Goal: Task Accomplishment & Management: Use online tool/utility

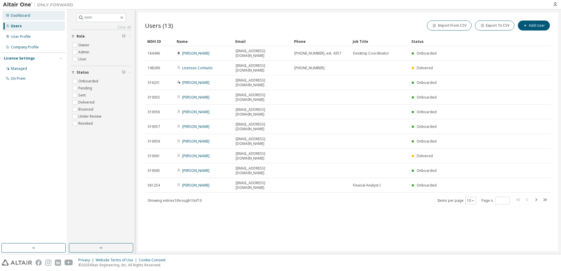
click at [19, 16] on div "Dashboard" at bounding box center [20, 15] width 19 height 5
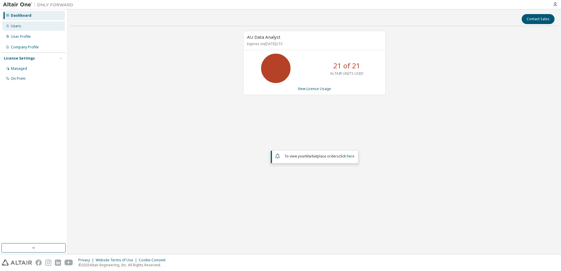
click at [18, 28] on div "Users" at bounding box center [16, 26] width 10 height 5
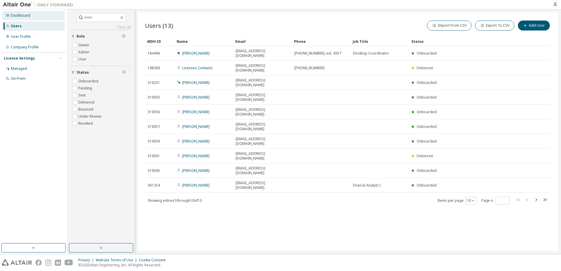
click at [18, 16] on div "Dashboard" at bounding box center [20, 15] width 19 height 5
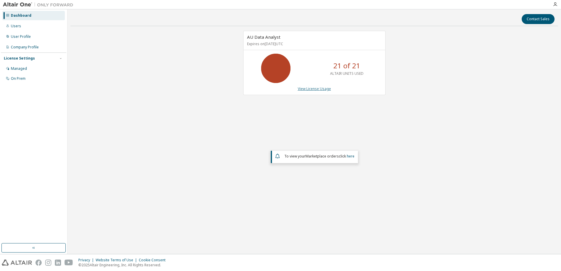
click at [321, 90] on link "View License Usage" at bounding box center [314, 88] width 33 height 5
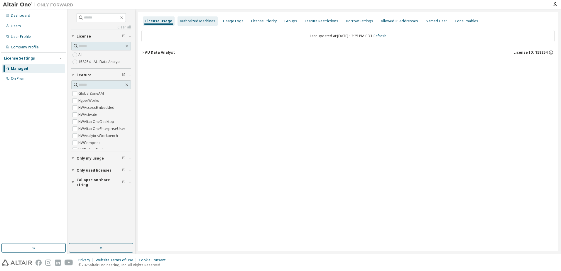
click at [192, 21] on div "Authorized Machines" at bounding box center [198, 21] width 36 height 5
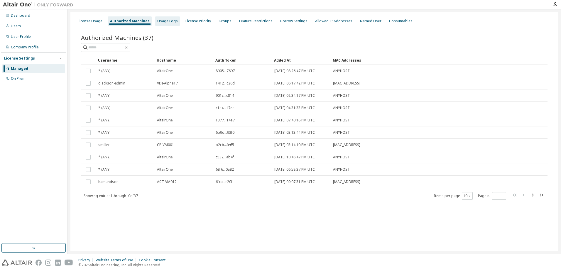
click at [169, 19] on div "Usage Logs" at bounding box center [167, 21] width 21 height 5
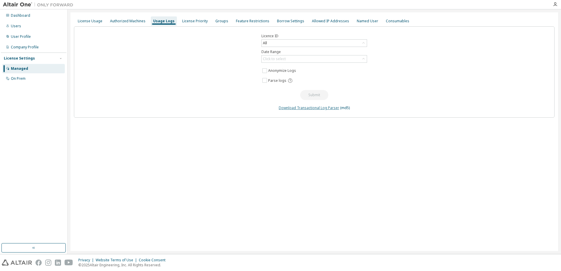
click at [304, 109] on link "Download Transactional Log Parser" at bounding box center [309, 107] width 60 height 5
